Goal: Task Accomplishment & Management: Use online tool/utility

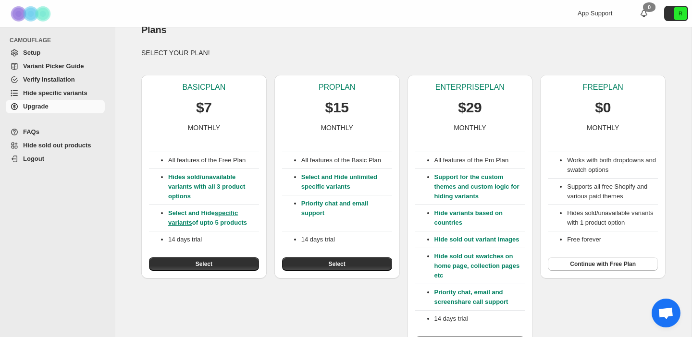
scroll to position [17, 0]
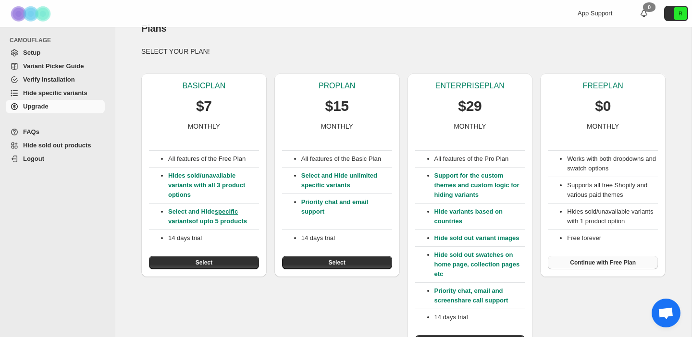
click at [609, 264] on span "Continue with Free Plan" at bounding box center [603, 263] width 66 height 8
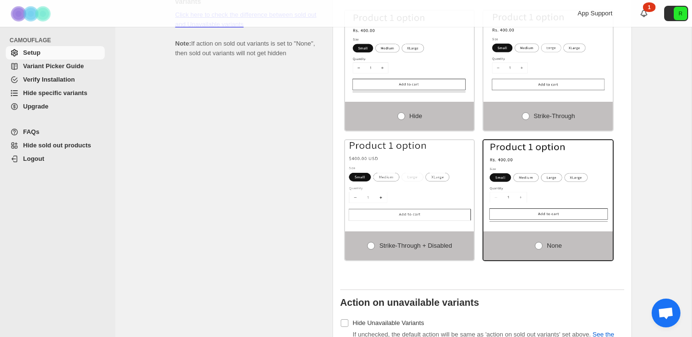
scroll to position [675, 0]
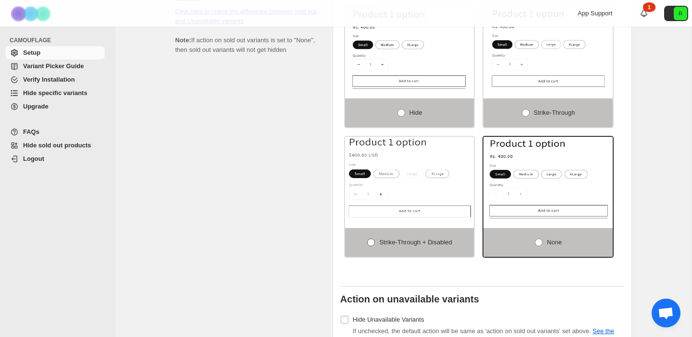
click at [368, 246] on span at bounding box center [371, 243] width 8 height 8
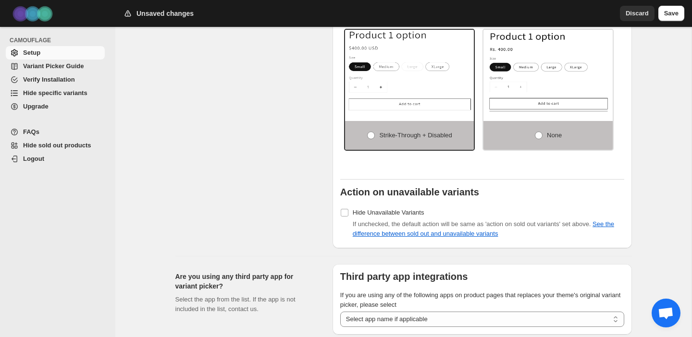
scroll to position [862, 0]
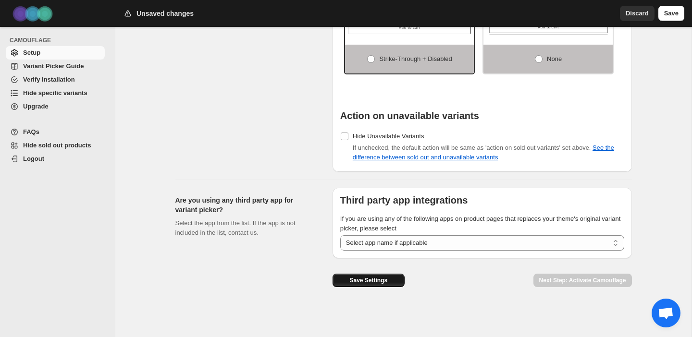
click at [345, 286] on button "Save Settings" at bounding box center [369, 280] width 72 height 13
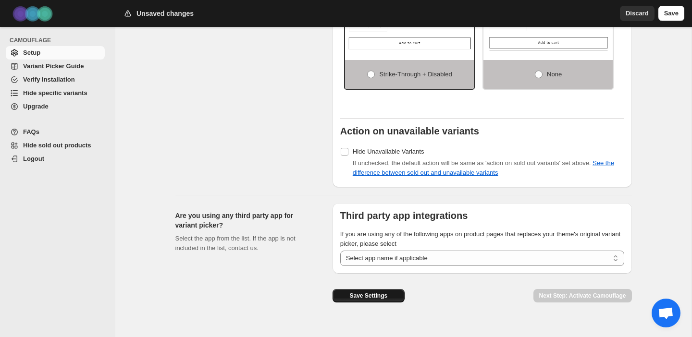
scroll to position [881, 0]
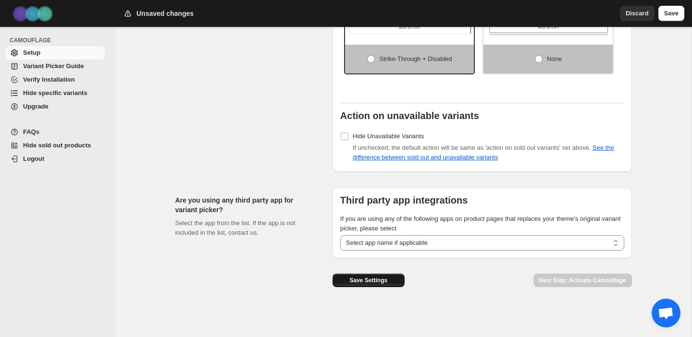
click at [363, 275] on button "Save Settings" at bounding box center [369, 280] width 72 height 13
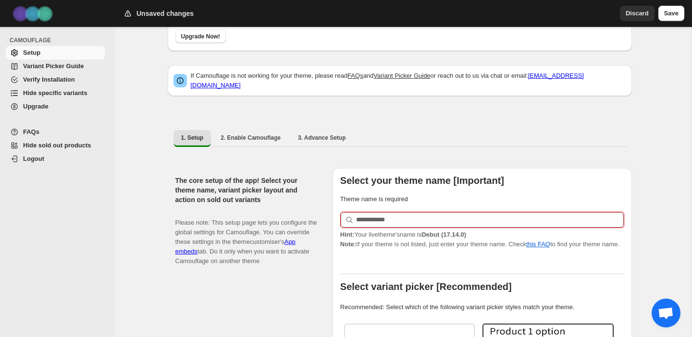
scroll to position [63, 0]
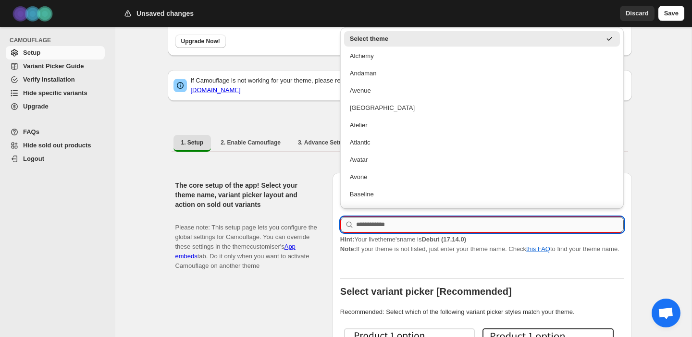
click at [380, 223] on input "text" at bounding box center [490, 224] width 268 height 15
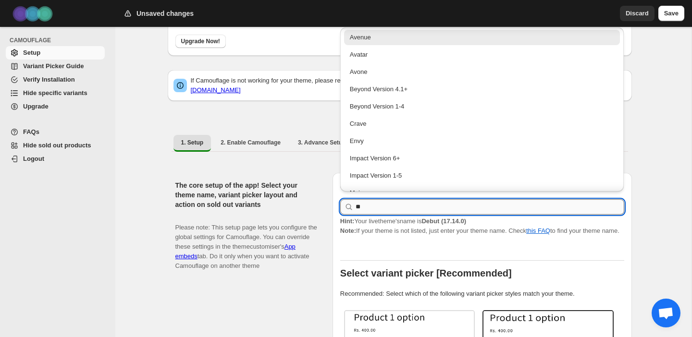
scroll to position [0, 0]
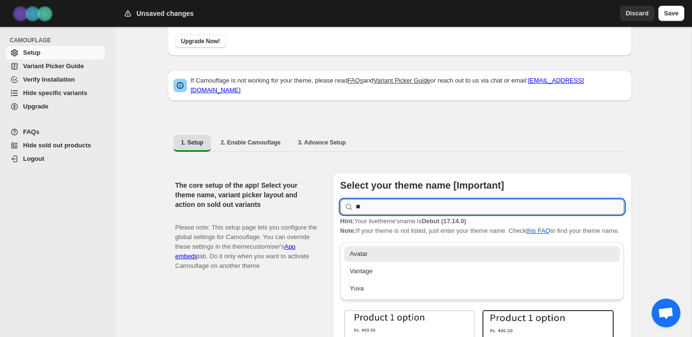
type input "*"
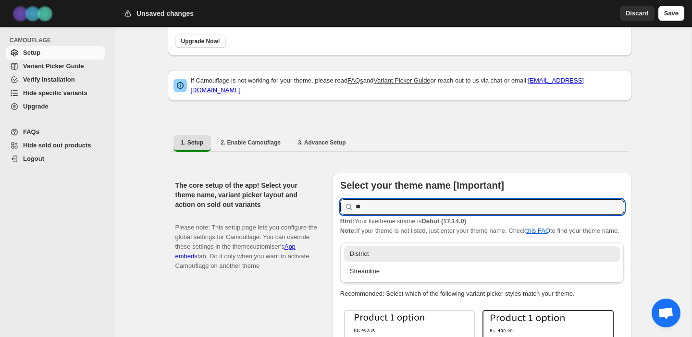
type input "*"
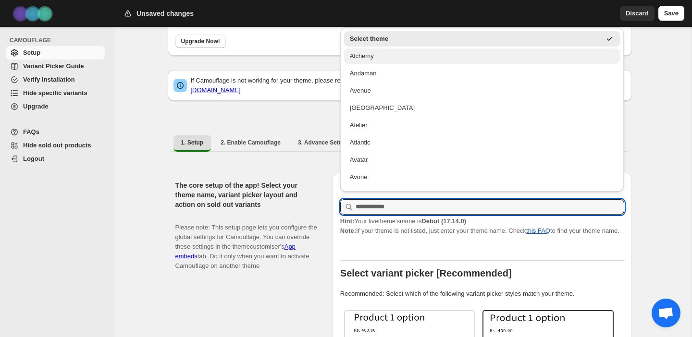
click at [370, 58] on div "Alchemy" at bounding box center [482, 56] width 265 height 10
type input "*******"
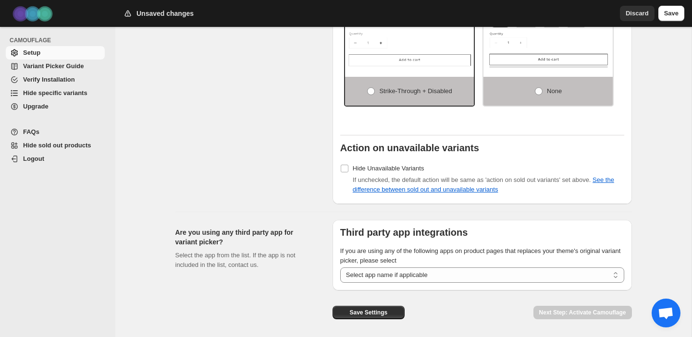
scroll to position [862, 0]
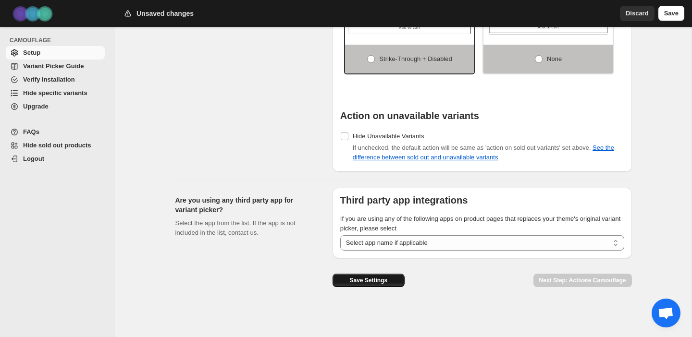
click at [355, 283] on span "Save Settings" at bounding box center [368, 281] width 38 height 8
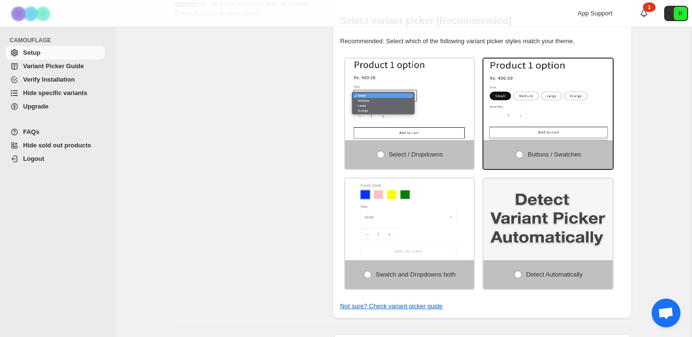
scroll to position [317, 0]
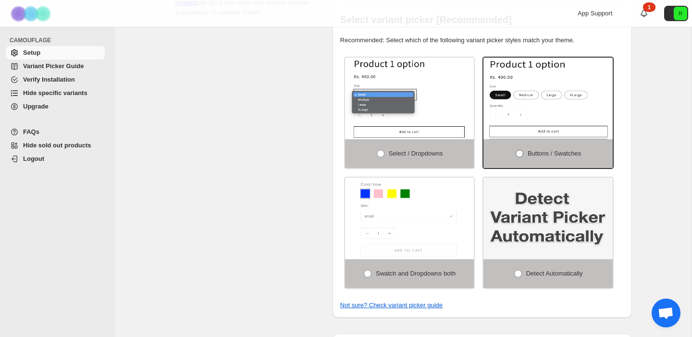
click at [518, 158] on span at bounding box center [520, 154] width 8 height 8
click at [347, 165] on label "Select / Dropdowns" at bounding box center [409, 153] width 129 height 29
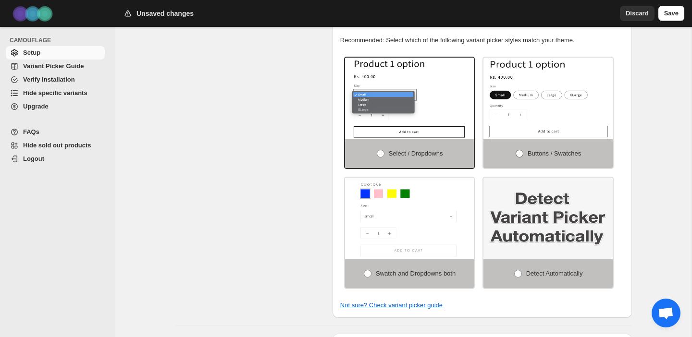
click at [505, 164] on label "Buttons / Swatches" at bounding box center [548, 153] width 129 height 29
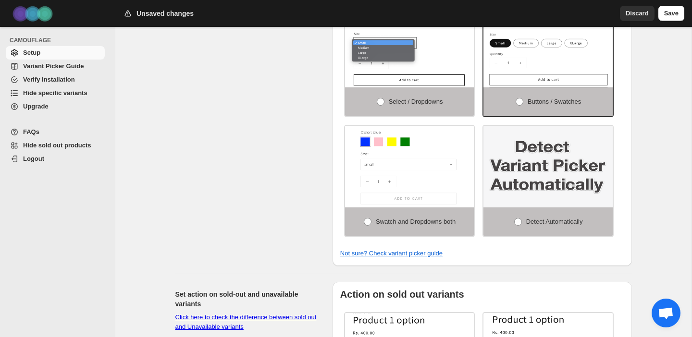
scroll to position [238, 0]
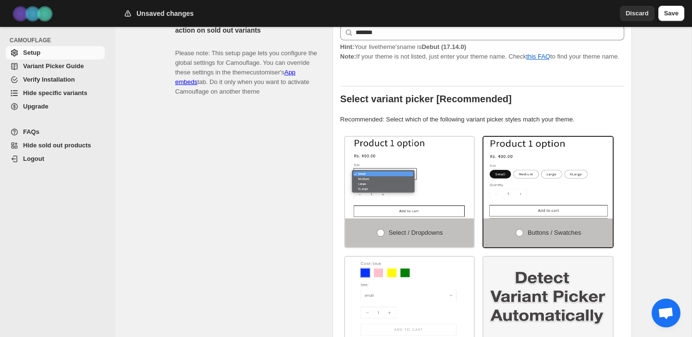
click at [40, 68] on span "Variant Picker Guide" at bounding box center [53, 65] width 61 height 7
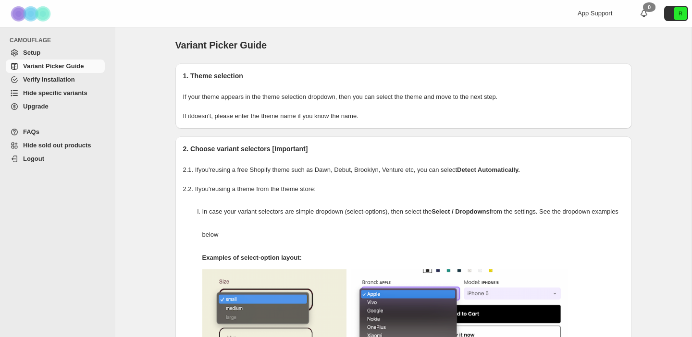
click at [31, 55] on span "Setup" at bounding box center [31, 52] width 17 height 7
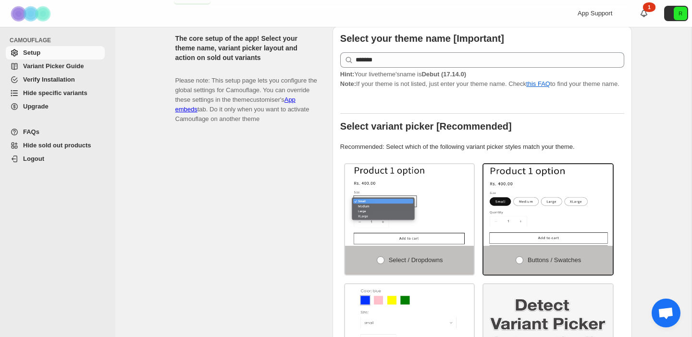
scroll to position [212, 0]
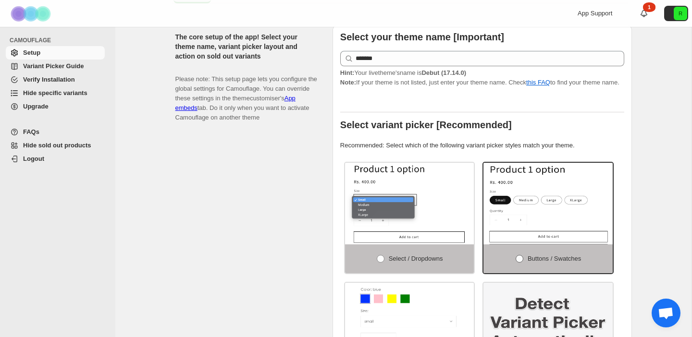
click at [521, 262] on span at bounding box center [520, 259] width 8 height 8
click at [471, 257] on label "Select / Dropdowns" at bounding box center [409, 259] width 129 height 29
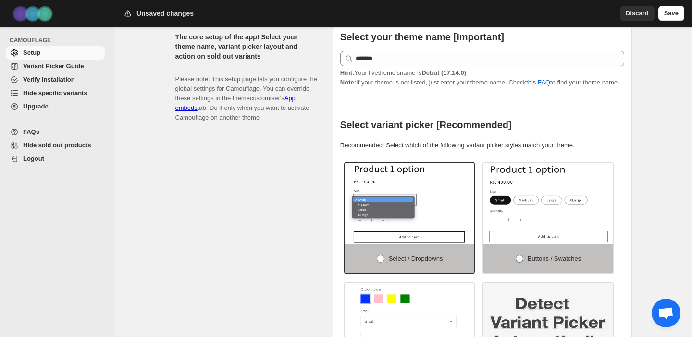
click at [505, 262] on label "Buttons / Swatches" at bounding box center [548, 259] width 129 height 29
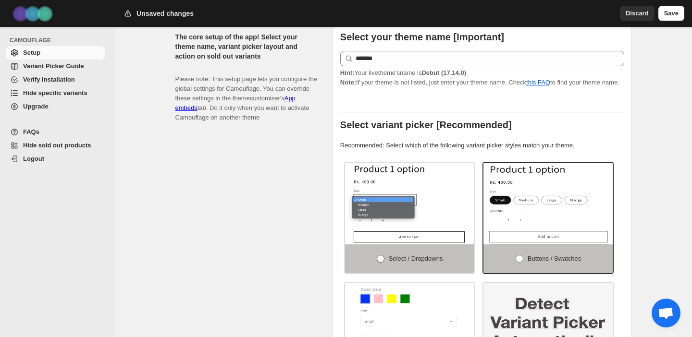
click at [452, 267] on label "Select / Dropdowns" at bounding box center [409, 259] width 129 height 29
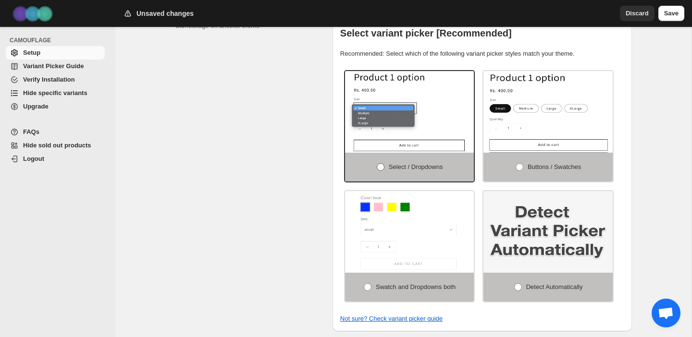
scroll to position [303, 0]
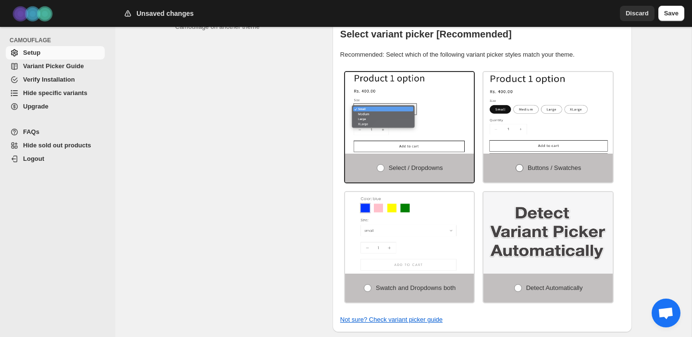
click at [522, 169] on label "Buttons / Swatches" at bounding box center [548, 168] width 129 height 29
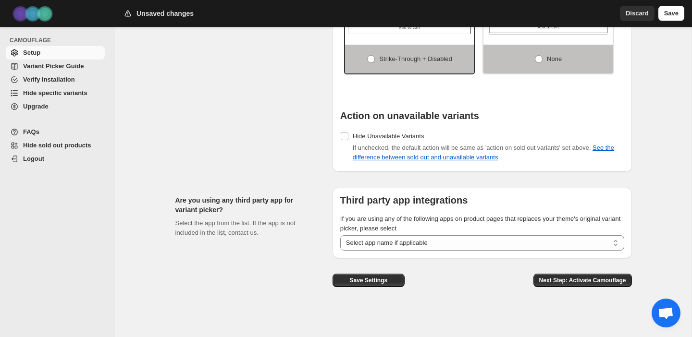
scroll to position [860, 0]
click at [553, 282] on span "Next Step: Activate Camouflage" at bounding box center [582, 281] width 87 height 8
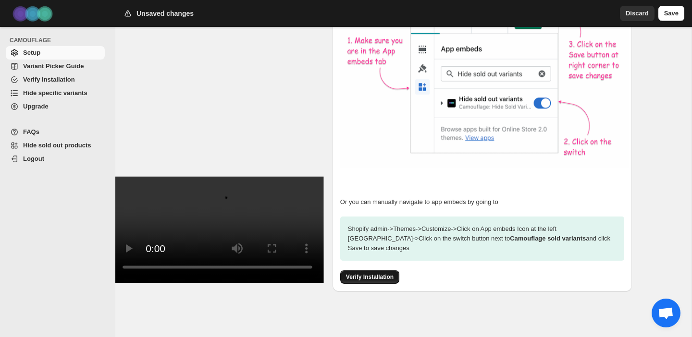
scroll to position [330, 0]
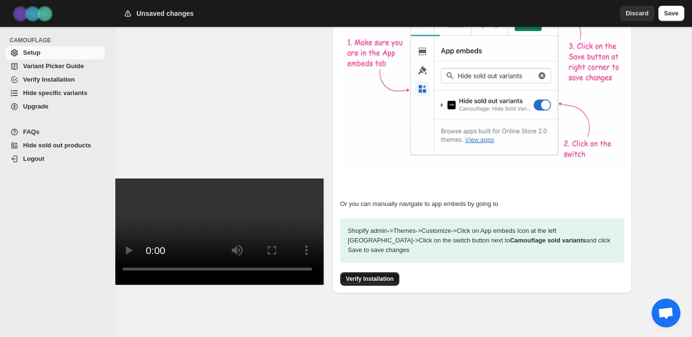
click at [387, 275] on span "Verify Installation" at bounding box center [370, 279] width 48 height 8
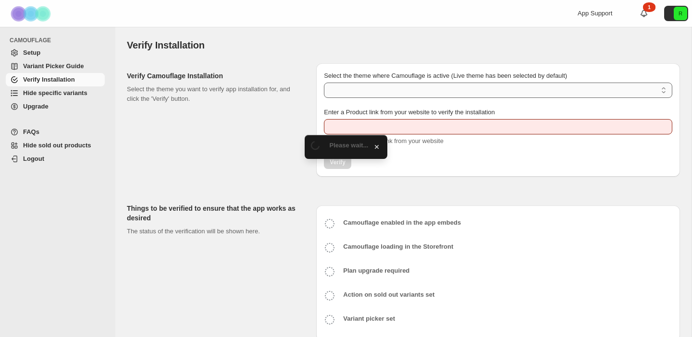
type input "**********"
select select "**********"
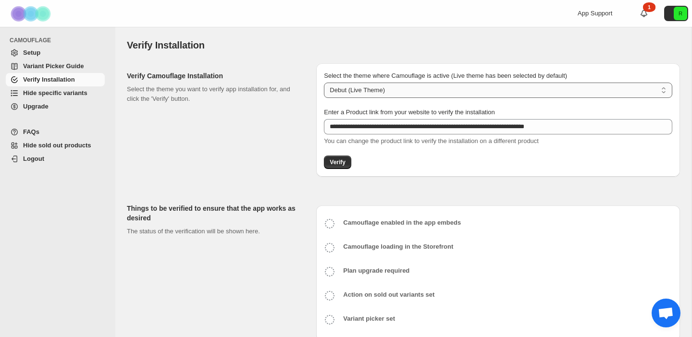
click at [362, 90] on select "**********" at bounding box center [498, 90] width 348 height 15
click at [337, 164] on span "Verify" at bounding box center [338, 163] width 16 height 8
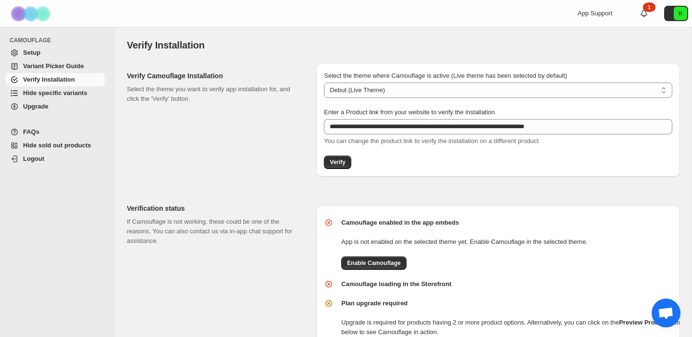
click at [26, 50] on span "Setup" at bounding box center [31, 52] width 17 height 7
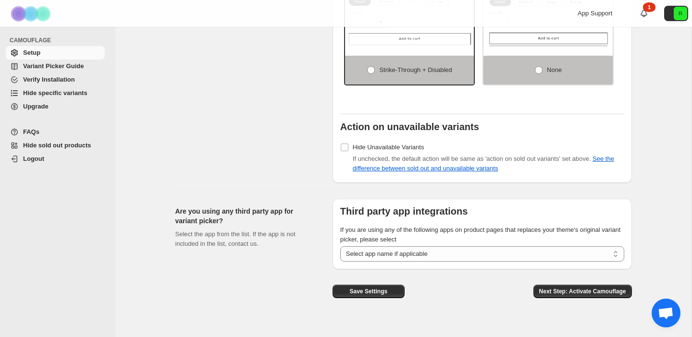
scroll to position [862, 0]
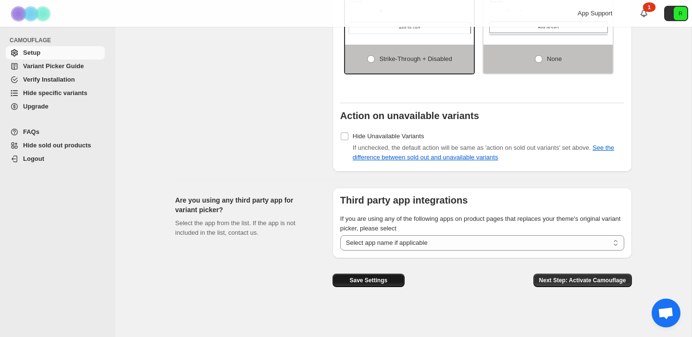
click at [367, 279] on span "Save Settings" at bounding box center [368, 281] width 38 height 8
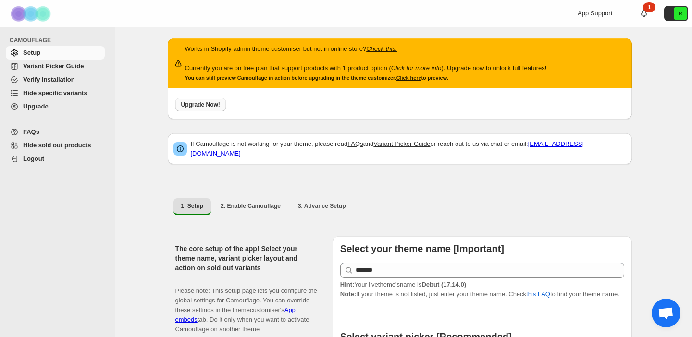
click at [211, 99] on button "Upgrade Now!" at bounding box center [200, 104] width 50 height 13
click at [210, 105] on span "Upgrade Now!" at bounding box center [200, 105] width 39 height 8
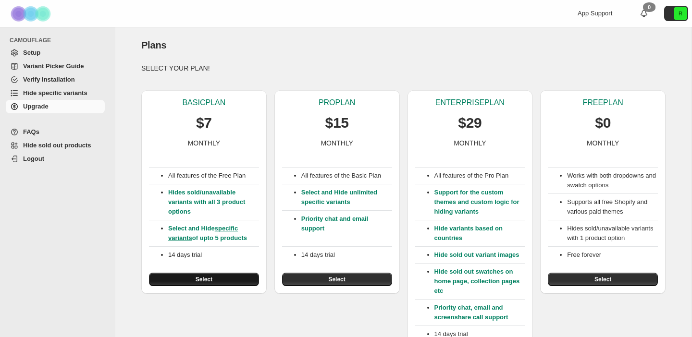
click at [208, 278] on span "Select" at bounding box center [204, 280] width 17 height 8
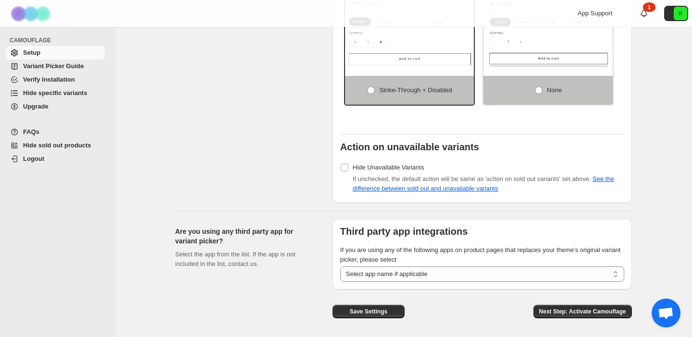
scroll to position [771, 0]
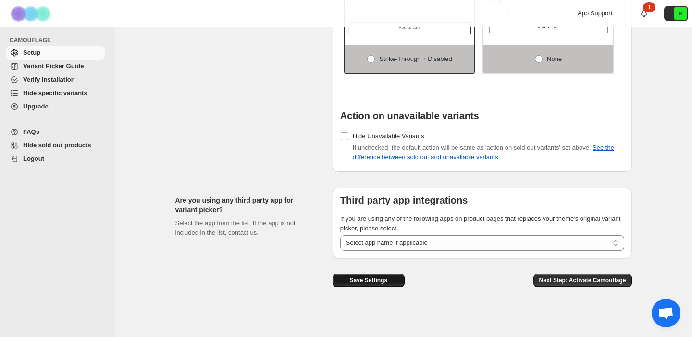
click at [386, 282] on span "Save Settings" at bounding box center [368, 281] width 38 height 8
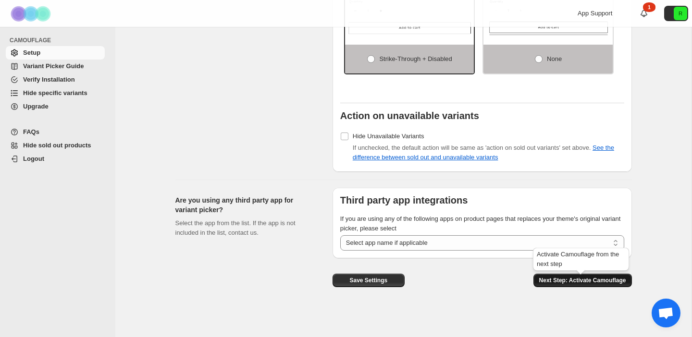
click at [556, 279] on span "Next Step: Activate Camouflage" at bounding box center [582, 281] width 87 height 8
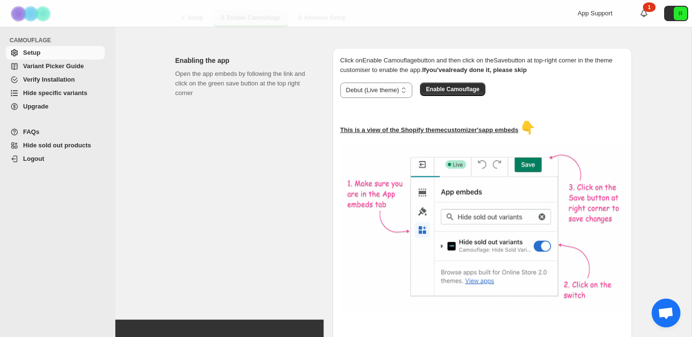
scroll to position [93, 0]
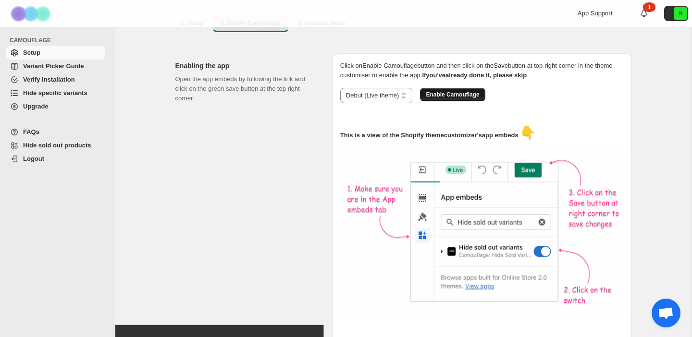
click at [459, 92] on span "Enable Camouflage" at bounding box center [452, 95] width 53 height 8
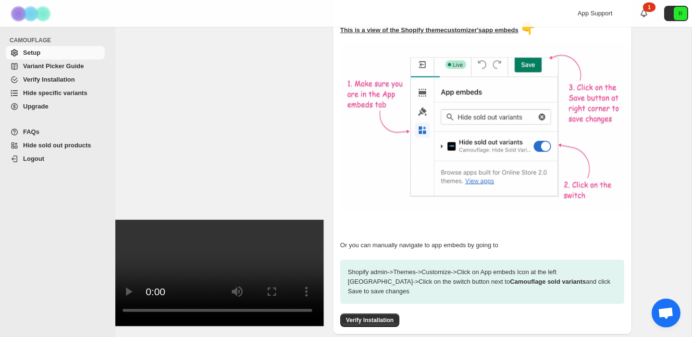
scroll to position [241, 0]
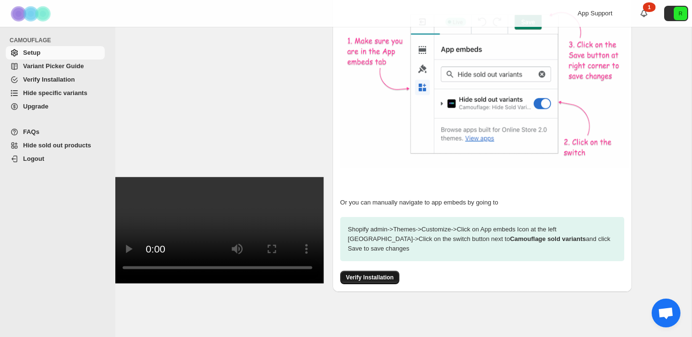
click at [385, 274] on span "Verify Installation" at bounding box center [370, 278] width 48 height 8
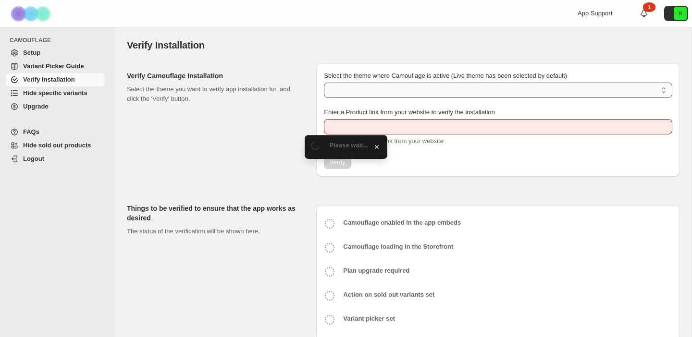
click at [401, 91] on select "Select the theme where Camouflage is active (Live theme has been selected by de…" at bounding box center [498, 90] width 348 height 15
type input "**********"
select select "**********"
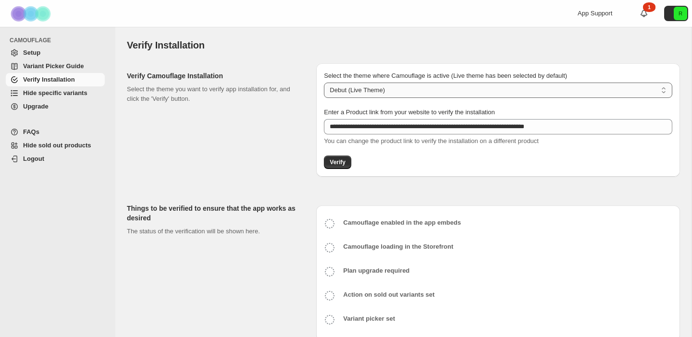
click at [401, 91] on select "**********" at bounding box center [498, 90] width 348 height 15
click at [343, 161] on span "Verify" at bounding box center [338, 163] width 16 height 8
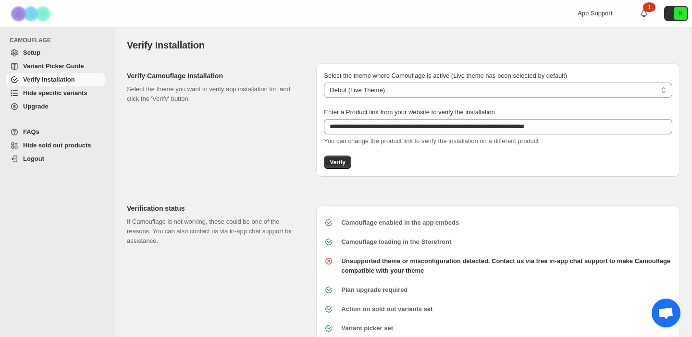
scroll to position [28, 0]
